Goal: Transaction & Acquisition: Purchase product/service

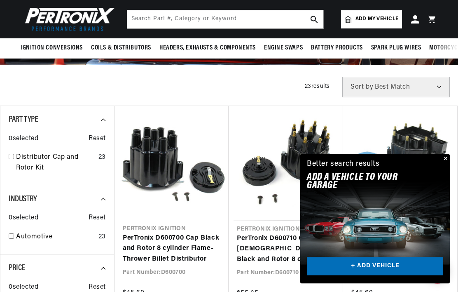
scroll to position [136, 0]
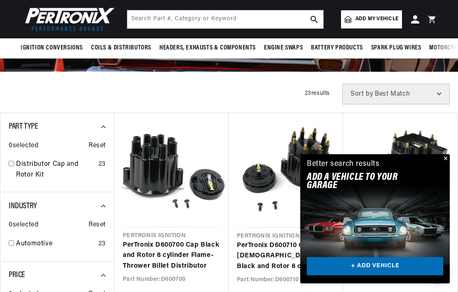
click at [442, 156] on button "Close" at bounding box center [445, 159] width 10 height 10
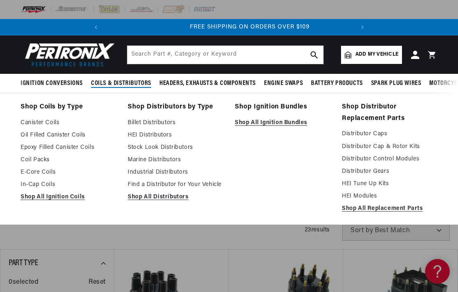
scroll to position [0, 250]
click at [258, 126] on link "Shop All Ignition Bundles" at bounding box center [283, 123] width 96 height 10
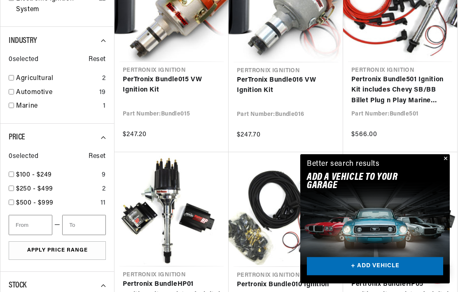
scroll to position [304, 0]
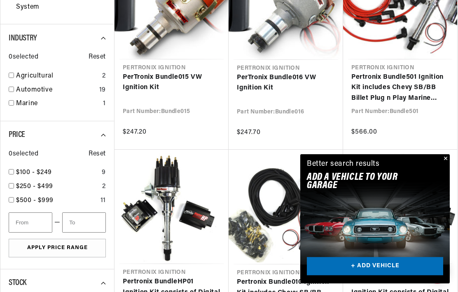
click at [446, 164] on button "Close" at bounding box center [445, 159] width 10 height 10
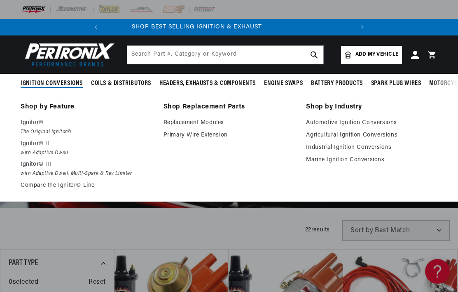
scroll to position [0, 0]
click at [34, 147] on p "Ignitor© II" at bounding box center [86, 144] width 131 height 10
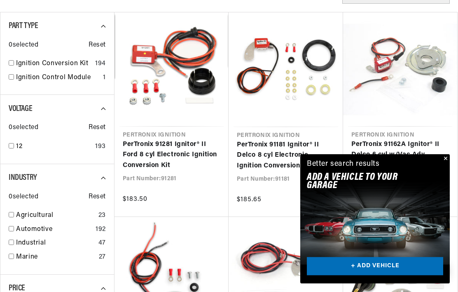
scroll to position [241, 0]
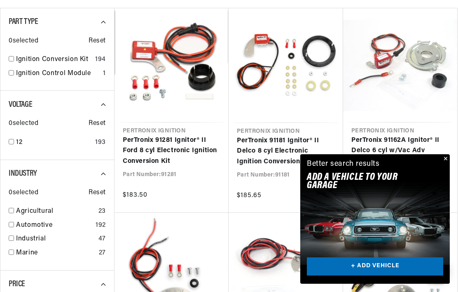
click at [446, 164] on button "Close" at bounding box center [445, 159] width 10 height 10
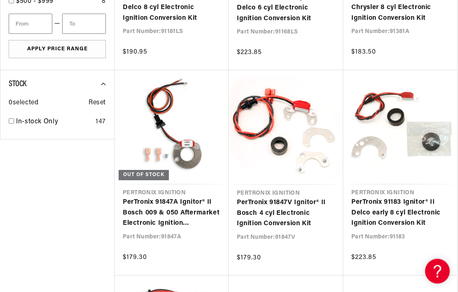
scroll to position [0, 250]
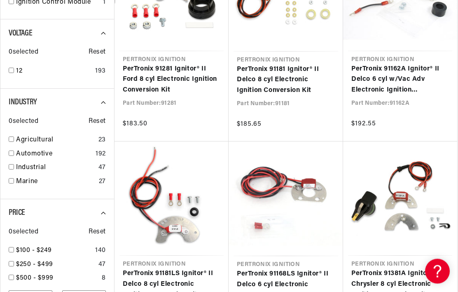
scroll to position [0, 250]
click at [11, 181] on input "checkbox" at bounding box center [11, 180] width 5 height 5
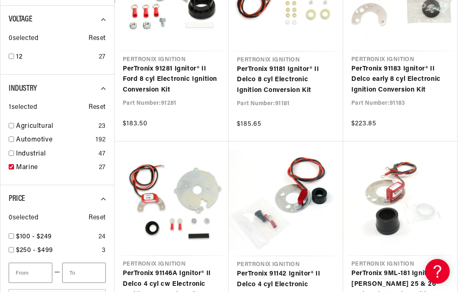
checkbox input "true"
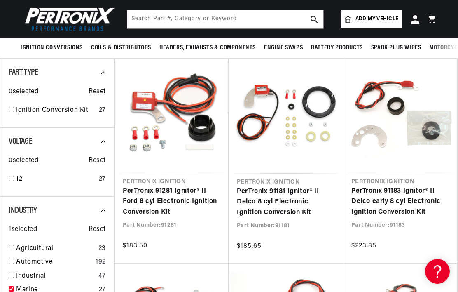
scroll to position [189, 0]
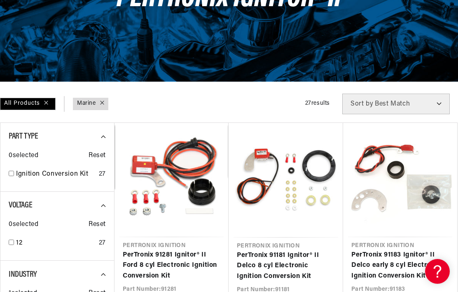
click at [410, 250] on link "PerTronix 91183 Ignitor® II Delco early 8 cyl Electronic Ignition Conversion Kit" at bounding box center [401, 266] width 98 height 32
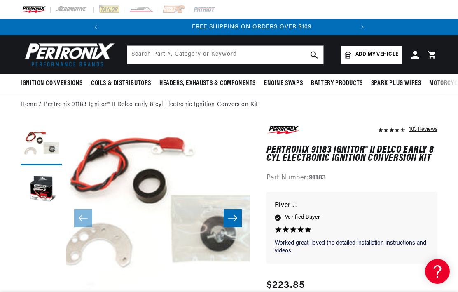
scroll to position [0, 250]
click at [45, 148] on button "Load image 1 in gallery view" at bounding box center [41, 144] width 41 height 41
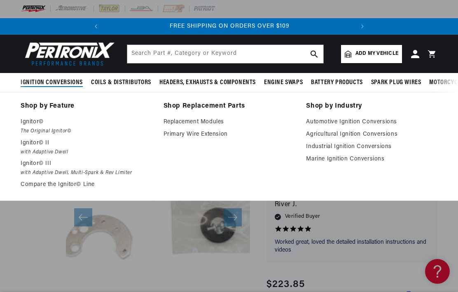
scroll to position [0, 0]
click at [200, 121] on link "Replacement Modules" at bounding box center [229, 122] width 131 height 10
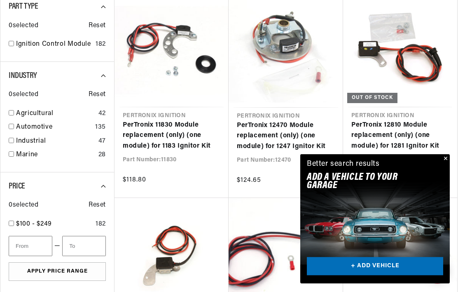
scroll to position [0, 250]
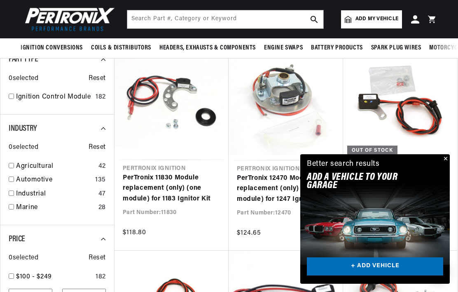
scroll to position [226, 0]
click at [12, 207] on input "checkbox" at bounding box center [11, 206] width 5 height 5
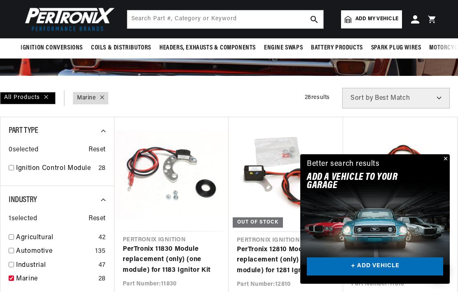
click at [12, 277] on input "checkbox" at bounding box center [11, 277] width 5 height 5
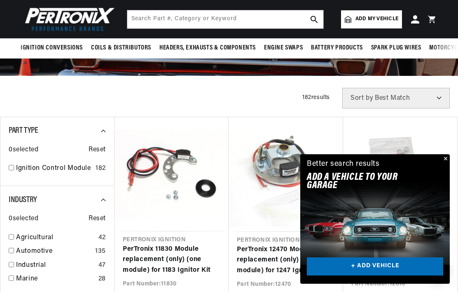
click at [10, 279] on input "checkbox" at bounding box center [11, 277] width 5 height 5
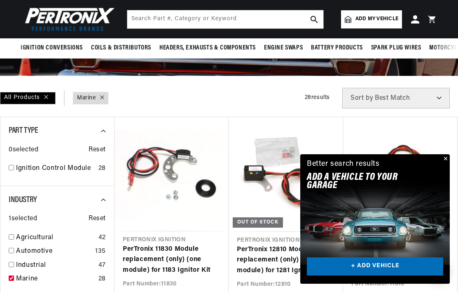
checkbox input "true"
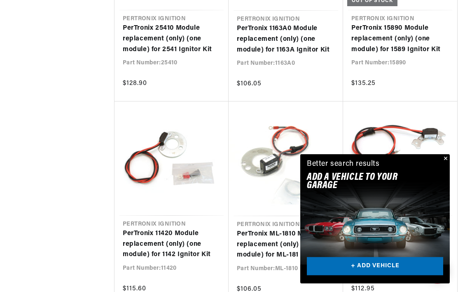
scroll to position [0, 35]
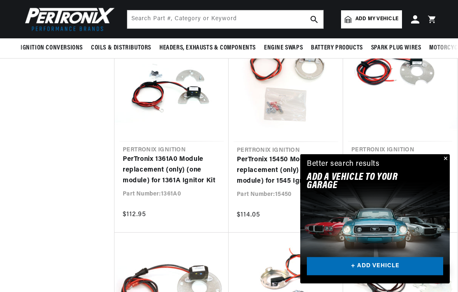
click at [447, 157] on button "Close" at bounding box center [445, 159] width 10 height 10
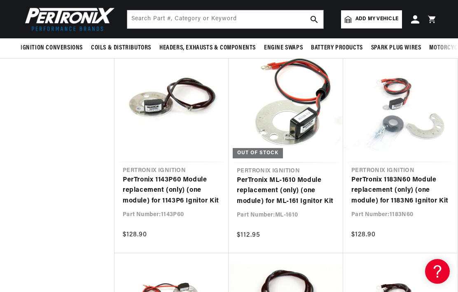
click at [423, 175] on link "PerTronix 1183N60 Module replacement (only) (one module) for 1183N6 Ignitor Kit" at bounding box center [401, 191] width 98 height 32
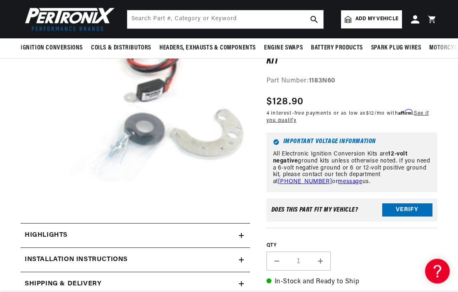
scroll to position [104, 0]
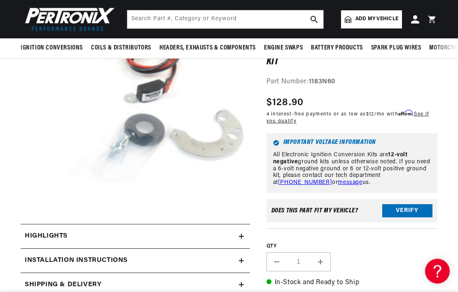
click at [47, 204] on button "Open media 1 in modal" at bounding box center [47, 204] width 0 height 0
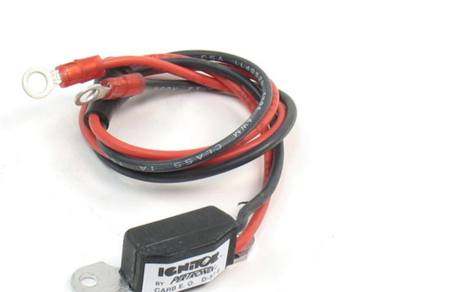
scroll to position [0, 0]
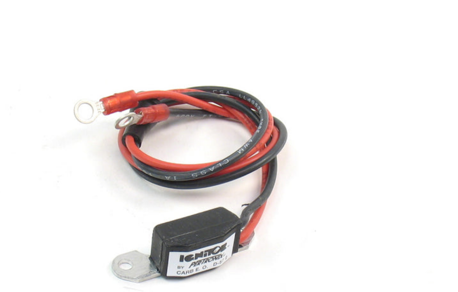
click at [163, 97] on img "Media gallery" at bounding box center [229, 192] width 368 height 368
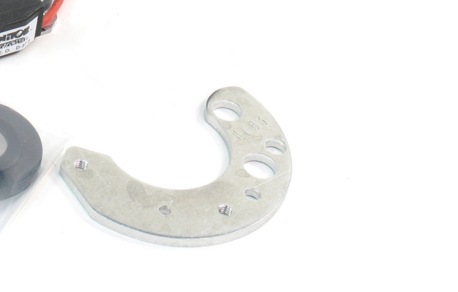
click at [124, 124] on img "Media gallery" at bounding box center [229, 139] width 368 height 368
click at [151, 114] on img "Media gallery" at bounding box center [229, 139] width 368 height 368
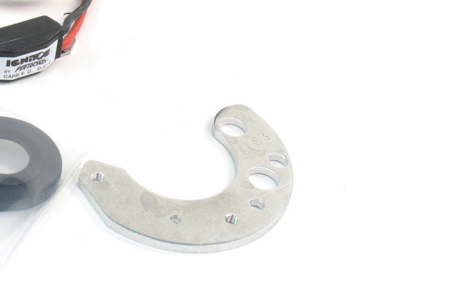
scroll to position [159, 0]
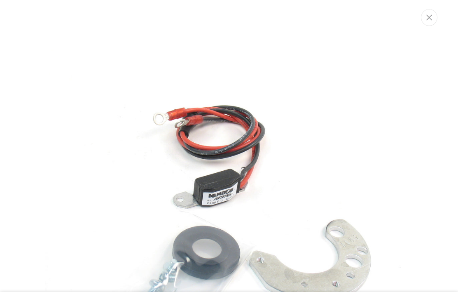
click at [432, 18] on icon "Close" at bounding box center [430, 17] width 6 height 6
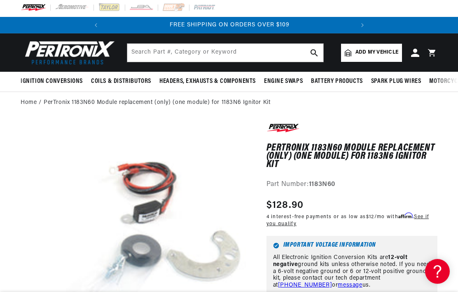
scroll to position [0, 0]
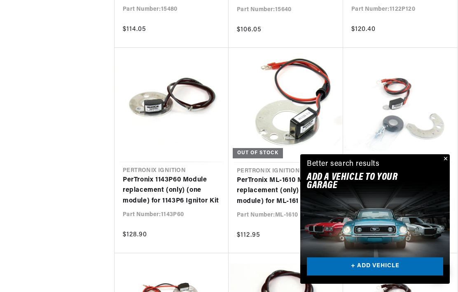
click at [444, 160] on button "Close" at bounding box center [445, 159] width 10 height 10
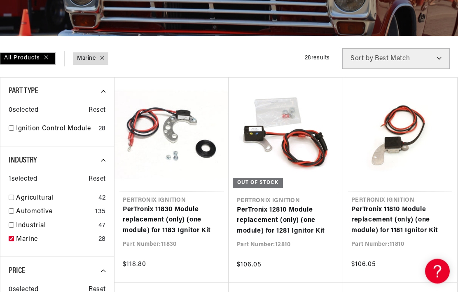
scroll to position [195, 0]
click at [175, 204] on link "PerTronix 11830 Module replacement (only) (one module) for 1183 Ignitor Kit" at bounding box center [172, 220] width 98 height 32
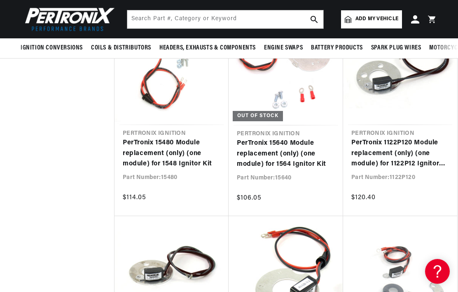
scroll to position [0, 174]
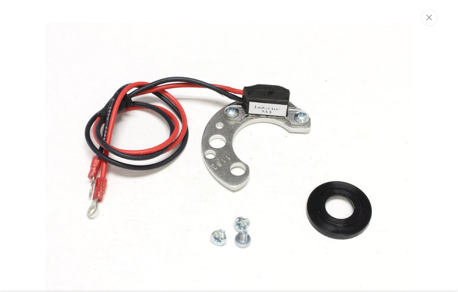
click at [430, 16] on icon "Close" at bounding box center [430, 17] width 6 height 6
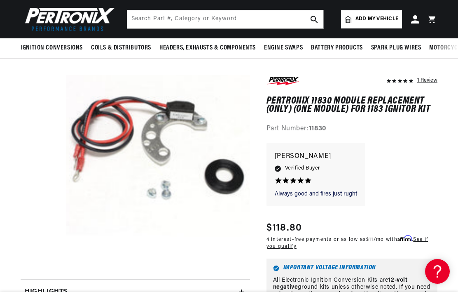
scroll to position [40, 0]
